Goal: Information Seeking & Learning: Learn about a topic

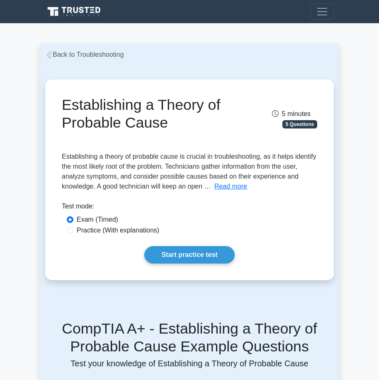
click at [299, 293] on div "Establishing a Theory of Probable Cause 5 minutes 5 Questions Read more" at bounding box center [189, 180] width 299 height 241
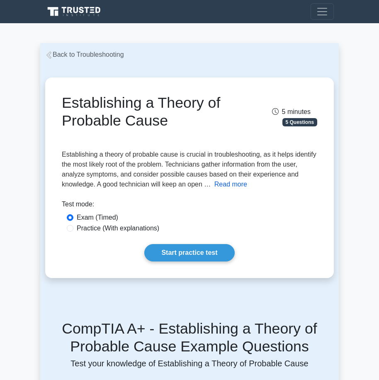
click at [234, 185] on button "Read more" at bounding box center [230, 185] width 33 height 10
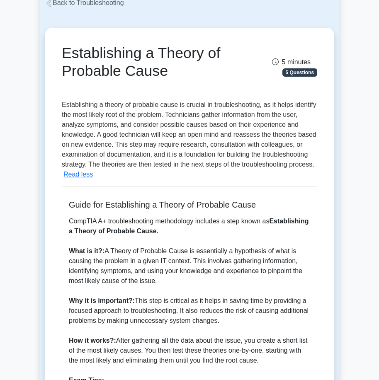
scroll to position [48, 0]
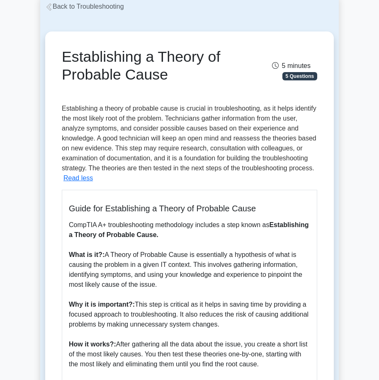
drag, startPoint x: 383, startPoint y: 61, endPoint x: 406, endPoint y: 71, distance: 25.7
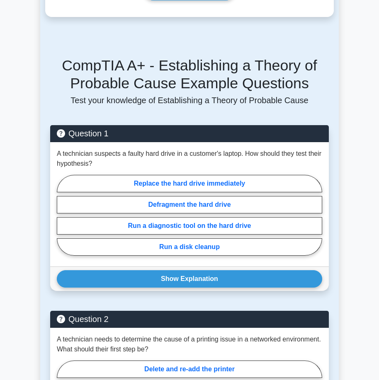
scroll to position [468, 0]
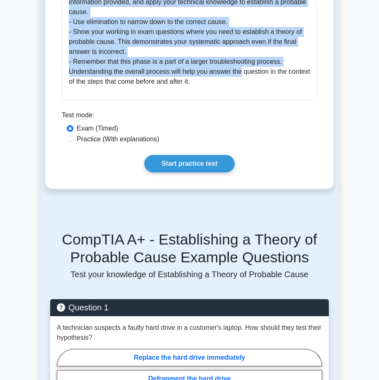
drag, startPoint x: 64, startPoint y: 51, endPoint x: 242, endPoint y: 77, distance: 179.3
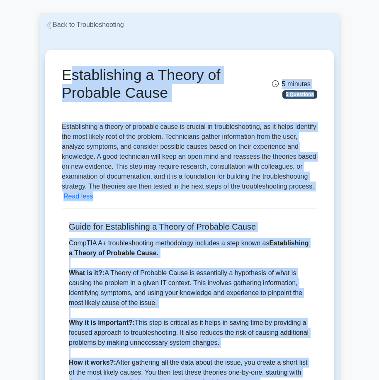
scroll to position [16, 0]
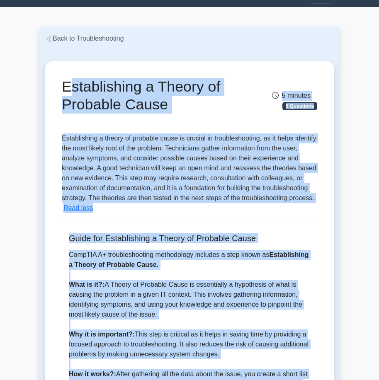
click at [75, 68] on div "Establishing a Theory of Probable Cause 5 minutes 5 Questions Read less What is…" at bounding box center [190, 351] width 282 height 573
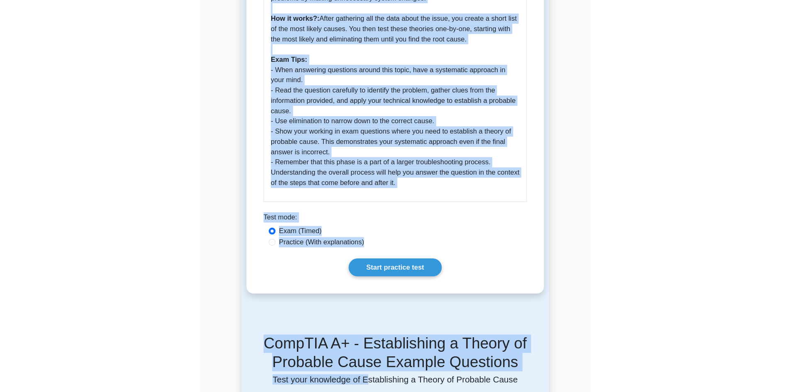
scroll to position [405, 0]
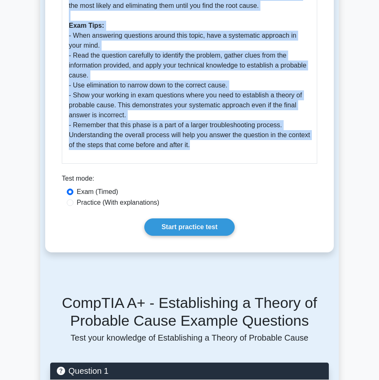
drag, startPoint x: 63, startPoint y: 83, endPoint x: 219, endPoint y: 151, distance: 169.6
copy div "Loremipsumdo s Ametco ad Elitsedd Eiusm 7 tempori 8 Utlaboree Doloremagnaa e ad…"
